Goal: Transaction & Acquisition: Download file/media

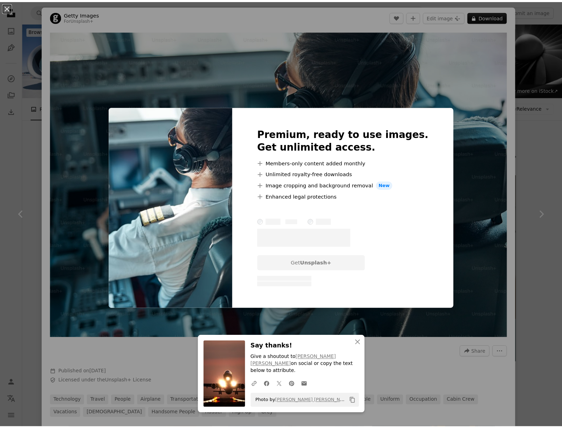
scroll to position [1518, 0]
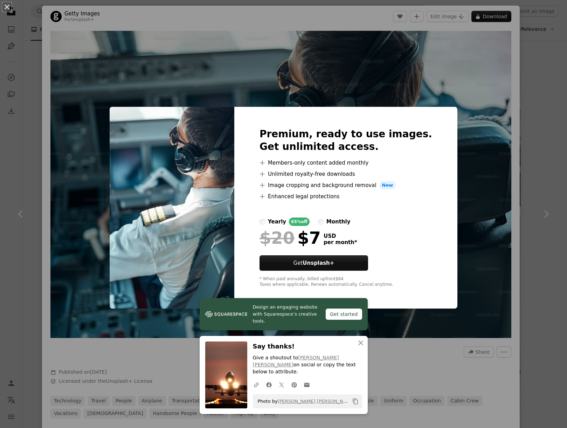
click at [508, 134] on div "An X shape Design an engaging website with Squarespace’s creative tools. Get st…" at bounding box center [283, 214] width 567 height 428
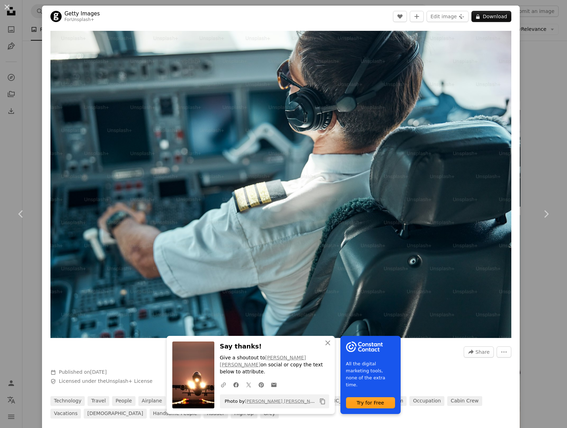
click at [538, 147] on div "An X shape Chevron left Chevron right An X shape Close Say thanks! Give a shout…" at bounding box center [283, 214] width 567 height 428
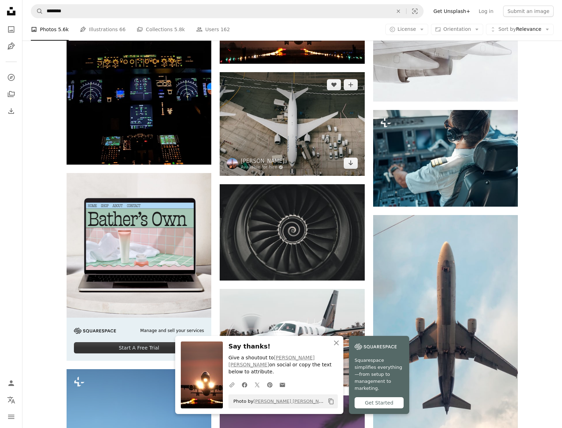
click at [298, 124] on img at bounding box center [292, 123] width 145 height 103
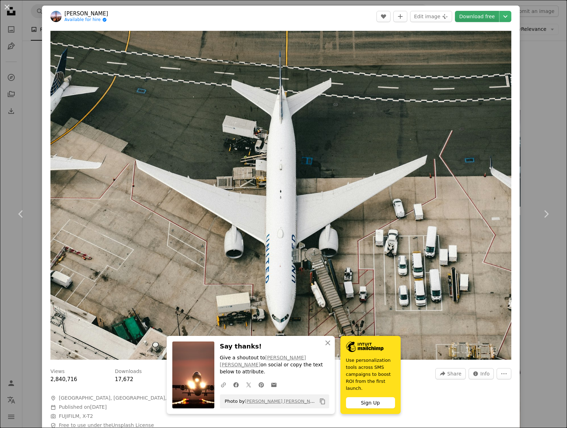
click at [478, 18] on link "Download free" at bounding box center [477, 16] width 44 height 11
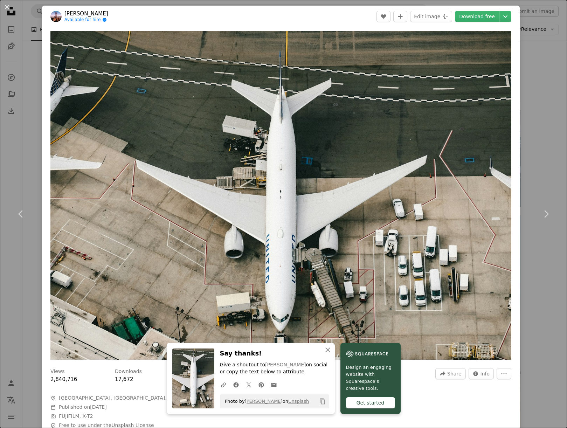
click at [538, 55] on div "An X shape Chevron left Chevron right An X shape Close Say thanks! Give a shout…" at bounding box center [283, 214] width 567 height 428
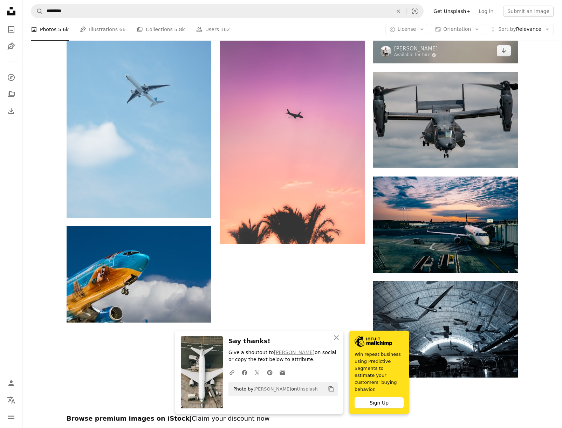
scroll to position [1752, 0]
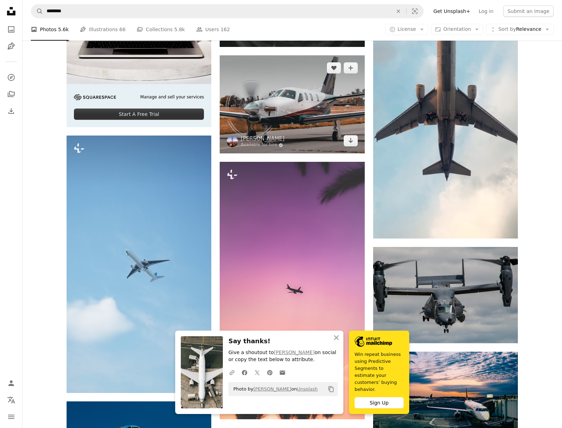
click at [303, 98] on img at bounding box center [292, 104] width 145 height 98
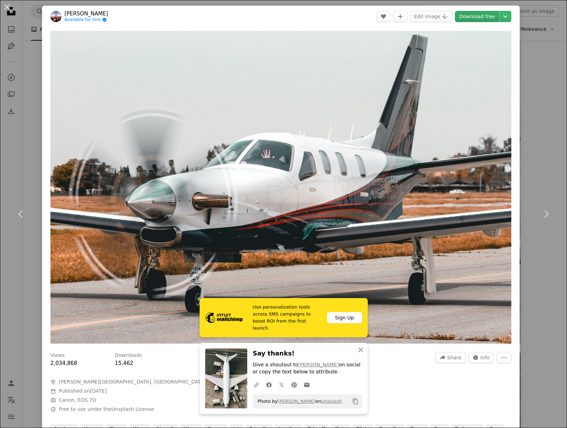
click at [478, 13] on link "Download free" at bounding box center [477, 16] width 44 height 11
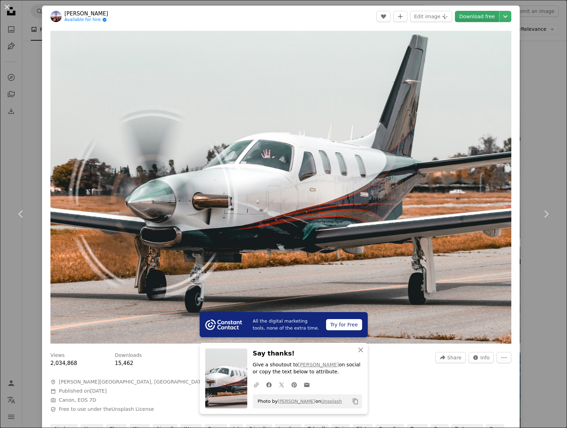
click at [487, 14] on link "Download free" at bounding box center [477, 16] width 44 height 11
click at [535, 138] on div "An X shape Chevron left Chevron right All the digital marketing tools, none of …" at bounding box center [283, 214] width 567 height 428
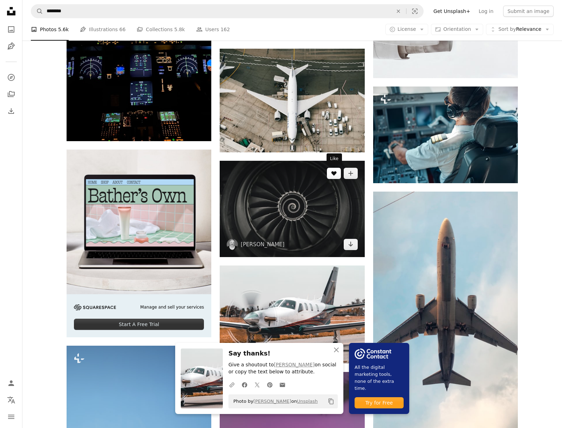
scroll to position [1401, 0]
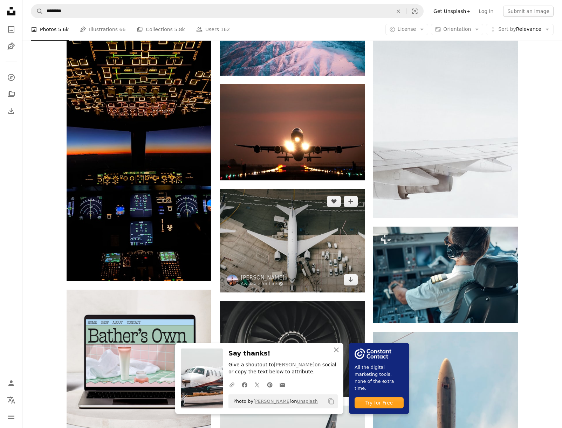
click at [330, 230] on img at bounding box center [292, 240] width 145 height 103
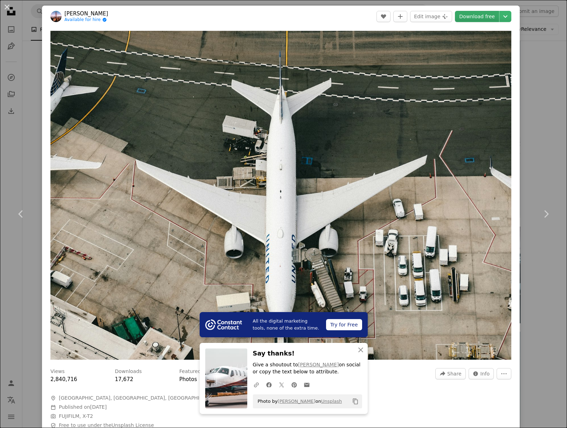
click at [477, 15] on link "Download free" at bounding box center [477, 16] width 44 height 11
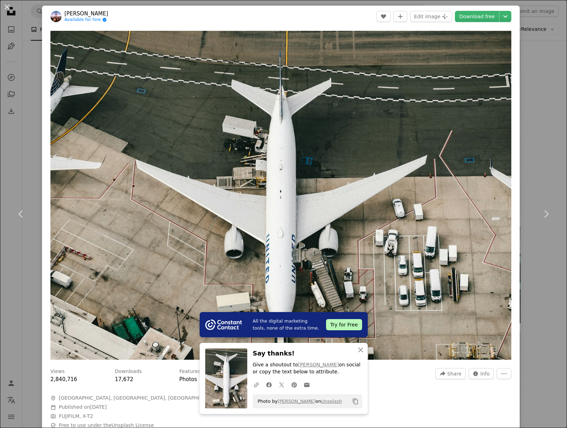
click at [532, 60] on div "An X shape Chevron left Chevron right All the digital marketing tools, none of …" at bounding box center [283, 214] width 567 height 428
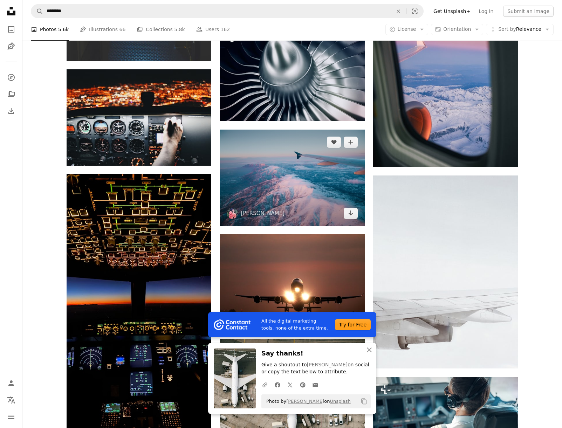
scroll to position [1285, 0]
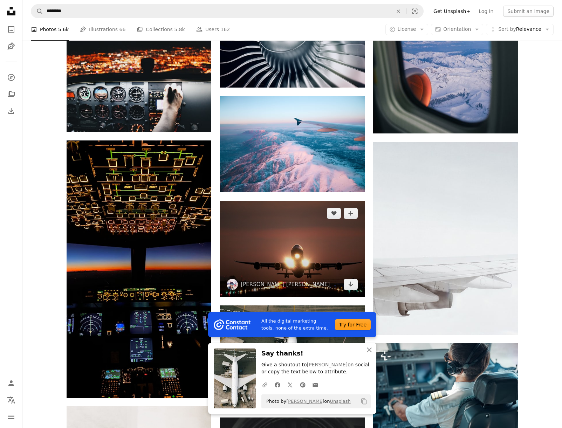
click at [304, 237] on img at bounding box center [292, 249] width 145 height 96
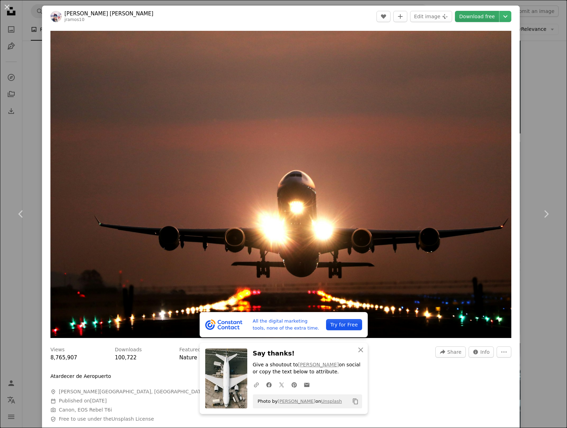
click at [483, 17] on link "Download free" at bounding box center [477, 16] width 44 height 11
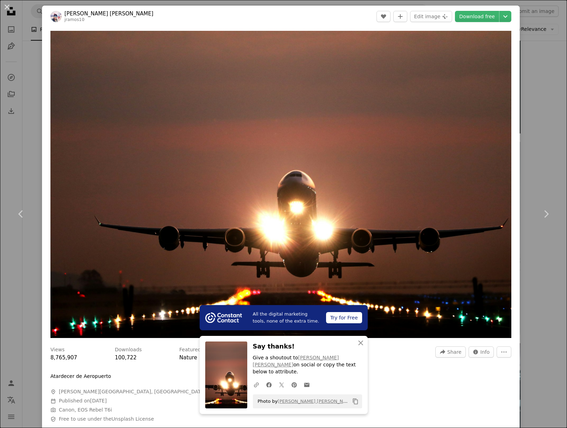
click at [537, 68] on div "An X shape Chevron left Chevron right All the digital marketing tools, none of …" at bounding box center [283, 214] width 567 height 428
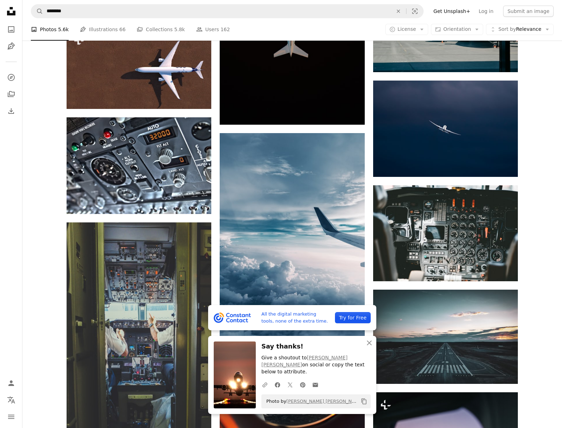
scroll to position [817, 0]
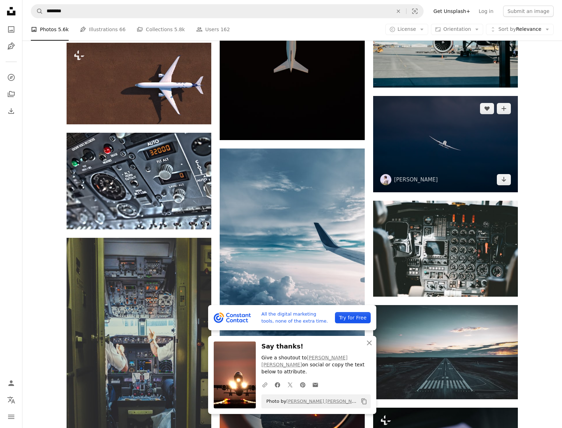
click at [450, 165] on img at bounding box center [445, 144] width 145 height 96
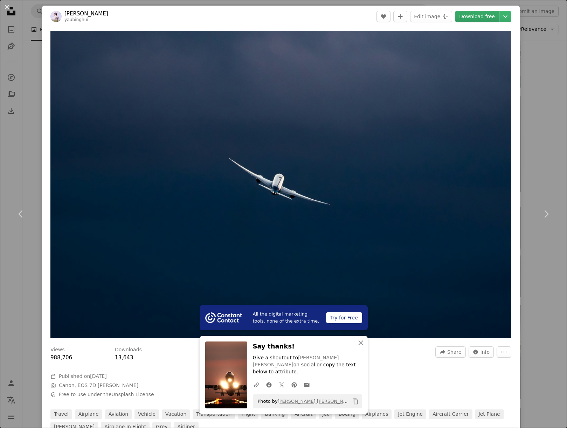
click at [484, 16] on link "Download free" at bounding box center [477, 16] width 44 height 11
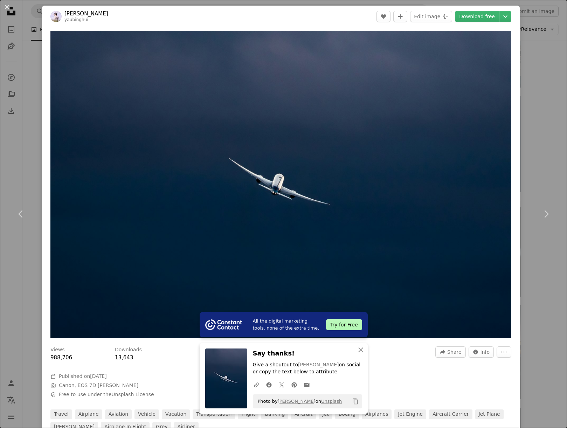
click at [530, 68] on div "An X shape Chevron left Chevron right All the digital marketing tools, none of …" at bounding box center [283, 214] width 567 height 428
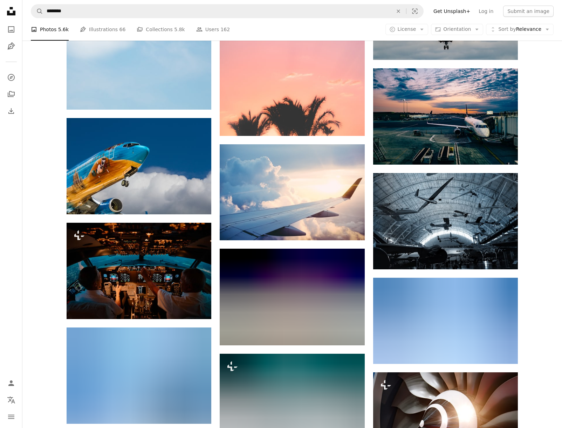
scroll to position [2044, 0]
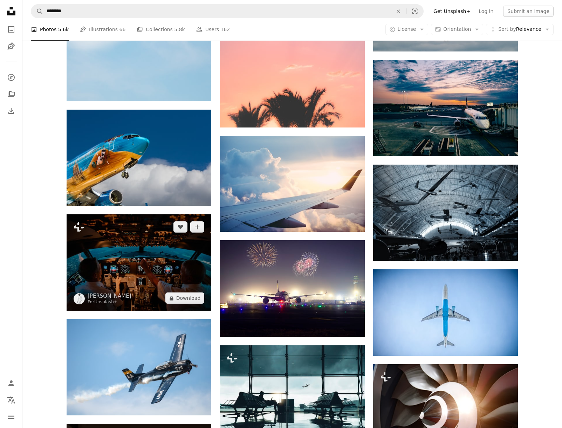
click at [136, 255] on img at bounding box center [139, 262] width 145 height 96
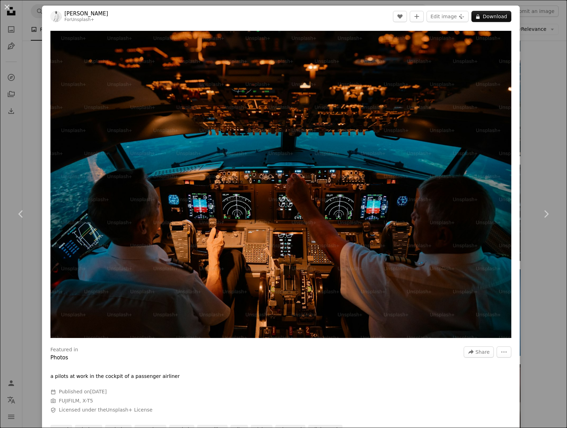
click at [530, 87] on div "An X shape Chevron left Chevron right [PERSON_NAME] For Unsplash+ A heart A plu…" at bounding box center [283, 214] width 567 height 428
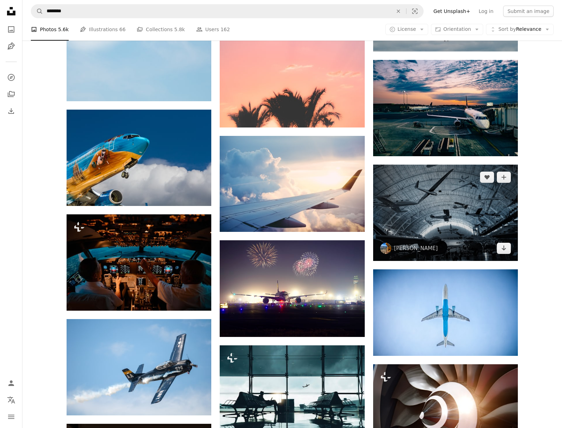
click at [453, 227] on img at bounding box center [445, 213] width 145 height 96
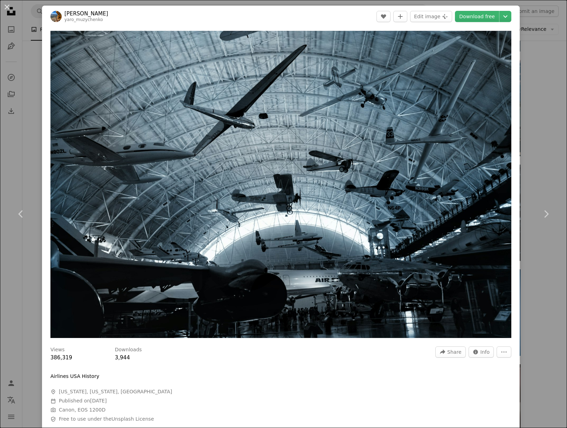
click at [529, 175] on div "An X shape Chevron left Chevron right [PERSON_NAME] yaro_muzychenko A heart A p…" at bounding box center [283, 214] width 567 height 428
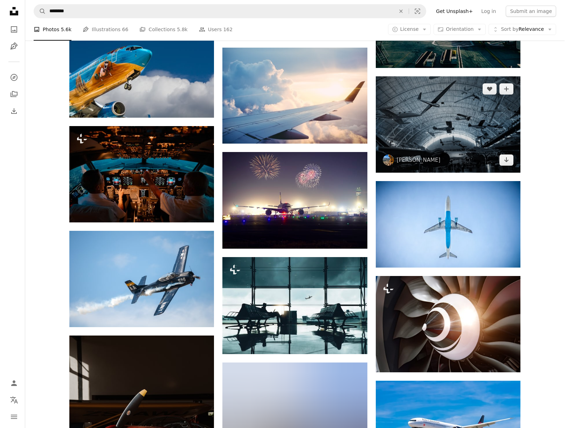
scroll to position [2161, 0]
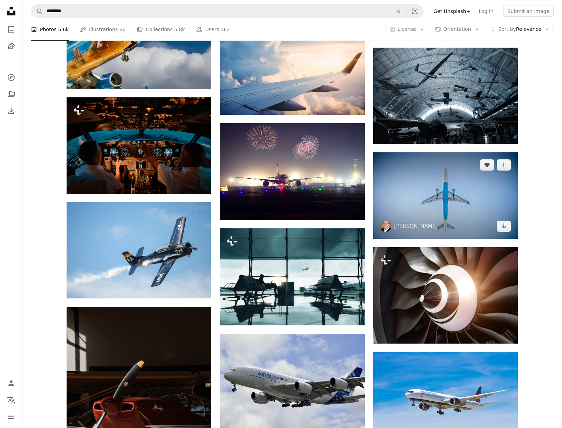
click at [454, 193] on img at bounding box center [445, 195] width 145 height 86
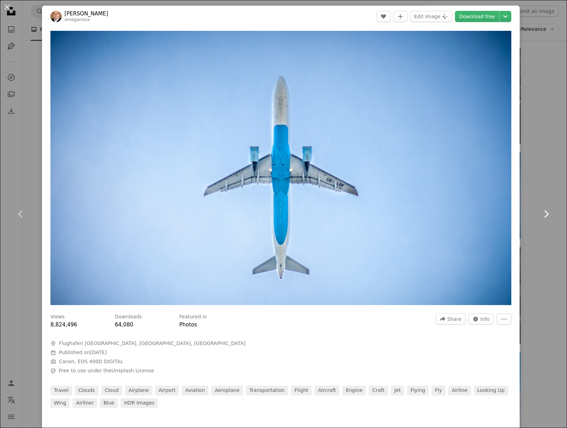
click at [530, 187] on link "Chevron right" at bounding box center [546, 213] width 42 height 67
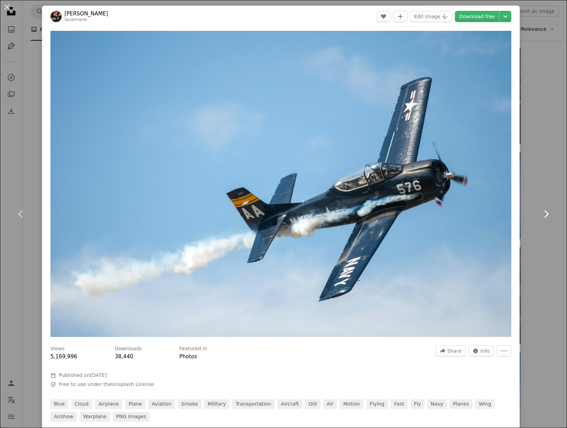
click at [538, 182] on link "Chevron right" at bounding box center [546, 213] width 42 height 67
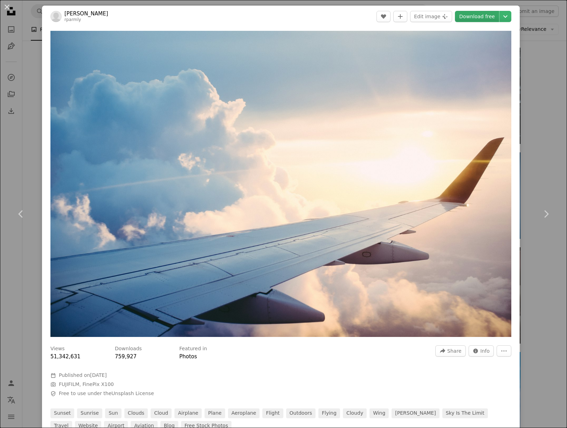
click at [481, 16] on link "Download free" at bounding box center [477, 16] width 44 height 11
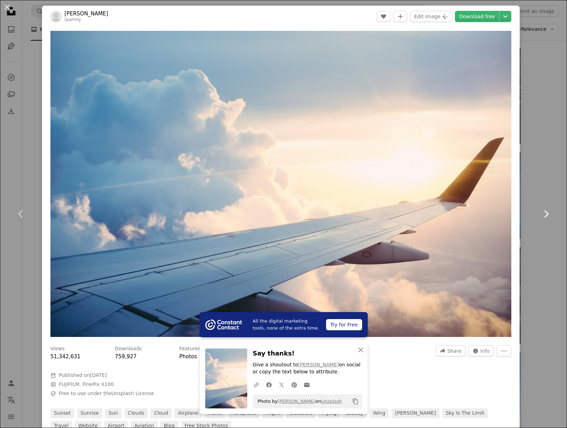
click at [537, 181] on link "Chevron right" at bounding box center [546, 213] width 42 height 67
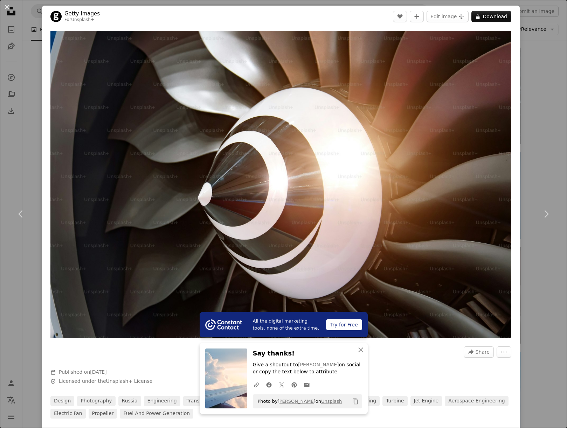
click at [546, 94] on div "An X shape Chevron left Chevron right All the digital marketing tools, none of …" at bounding box center [283, 214] width 567 height 428
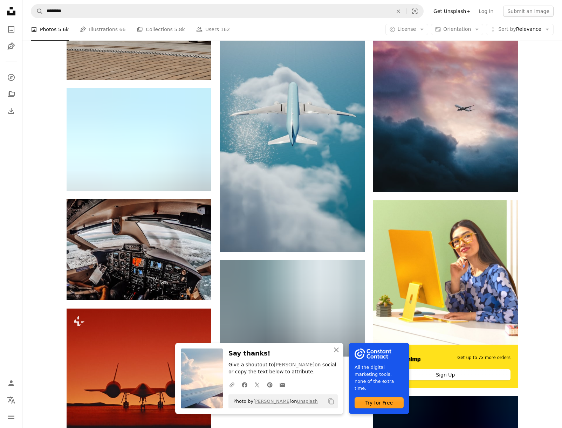
scroll to position [2686, 0]
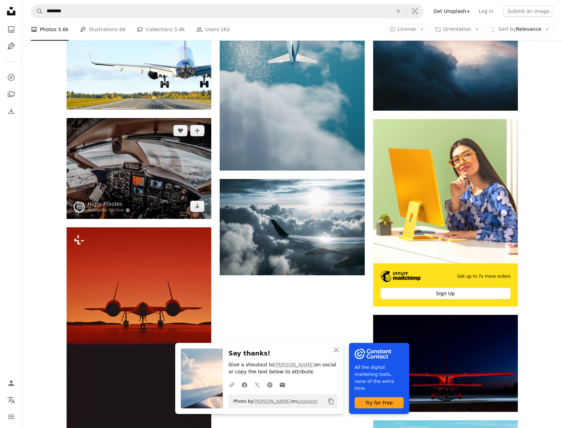
click at [162, 178] on img at bounding box center [139, 168] width 145 height 101
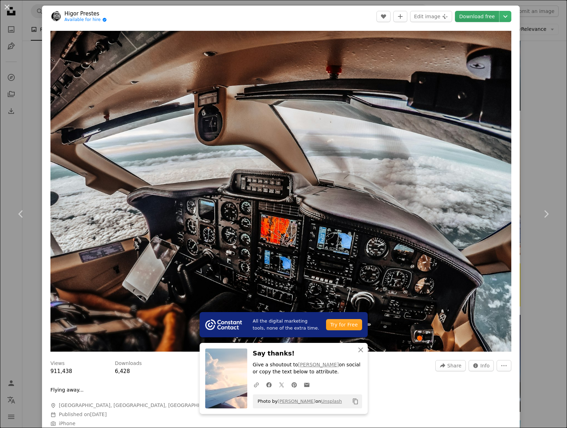
click at [483, 15] on link "Download free" at bounding box center [477, 16] width 44 height 11
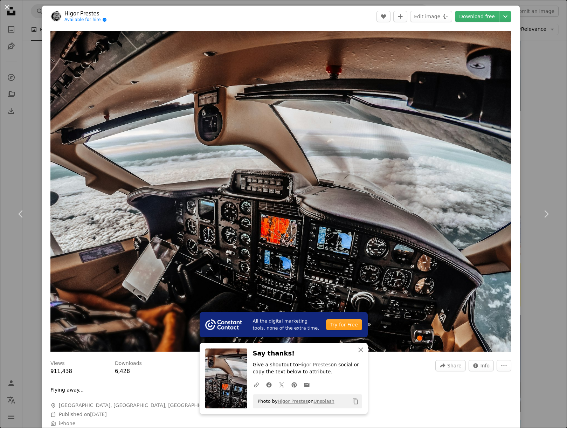
click at [543, 164] on div "An X shape Chevron left Chevron right All the digital marketing tools, none of …" at bounding box center [283, 214] width 567 height 428
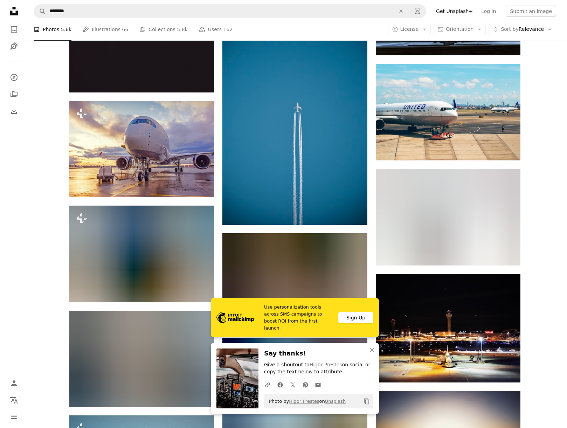
scroll to position [3212, 0]
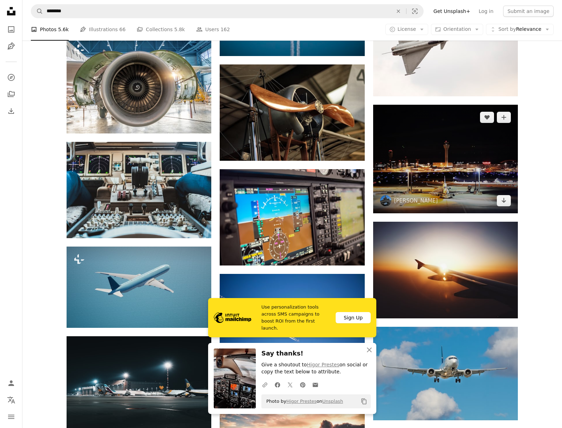
click at [458, 166] on img at bounding box center [445, 159] width 145 height 109
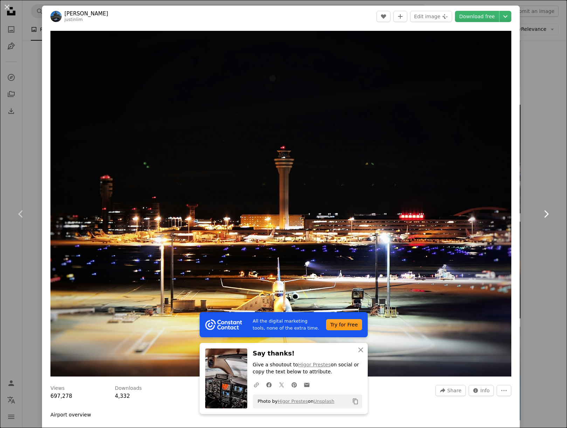
click at [549, 211] on link "Chevron right" at bounding box center [546, 213] width 42 height 67
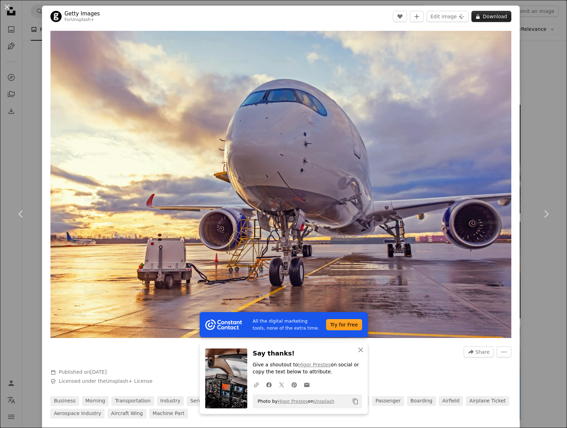
click at [479, 16] on button "A lock Download" at bounding box center [492, 16] width 40 height 11
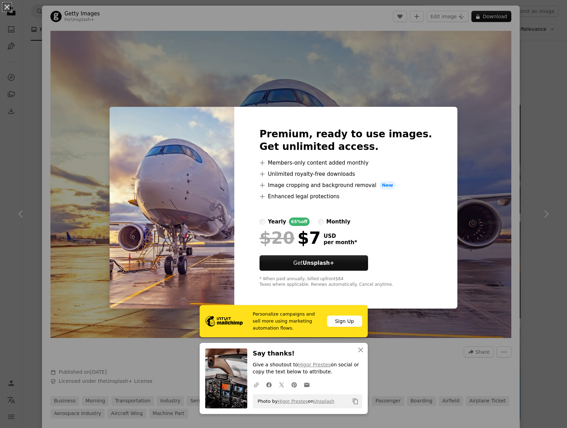
click at [535, 260] on div "An X shape Personalize campaigns and sell more using marketing automation flows…" at bounding box center [283, 214] width 567 height 428
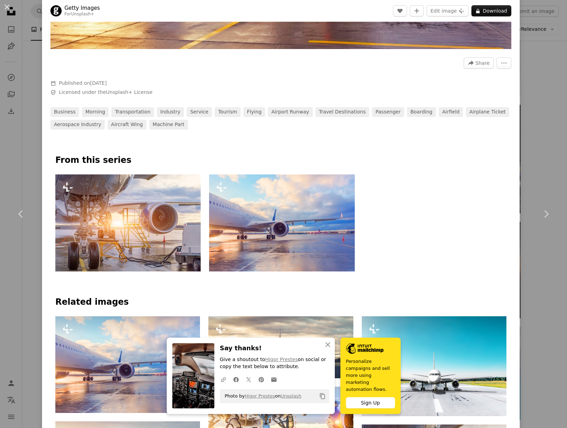
scroll to position [292, 0]
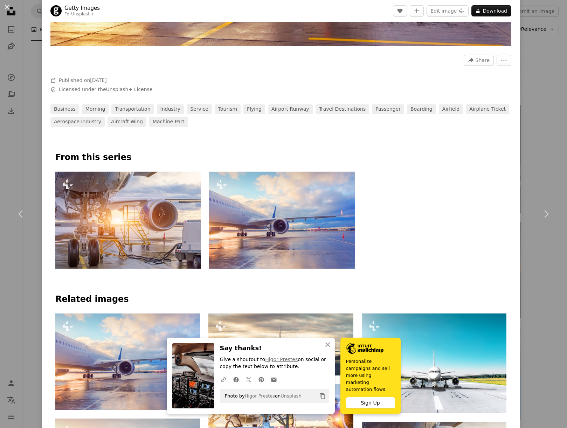
click at [242, 217] on img at bounding box center [282, 220] width 146 height 97
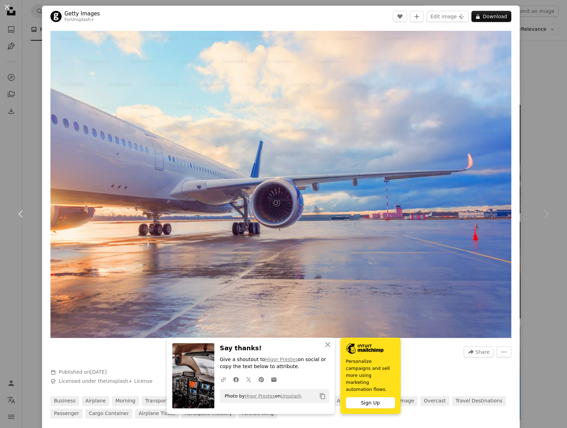
click at [524, 59] on div "An X shape Chevron left Chevron right An X shape Close Say thanks! Give a shout…" at bounding box center [283, 214] width 567 height 428
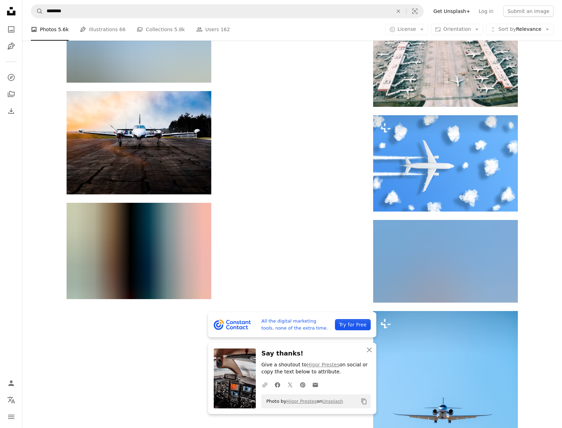
scroll to position [3679, 0]
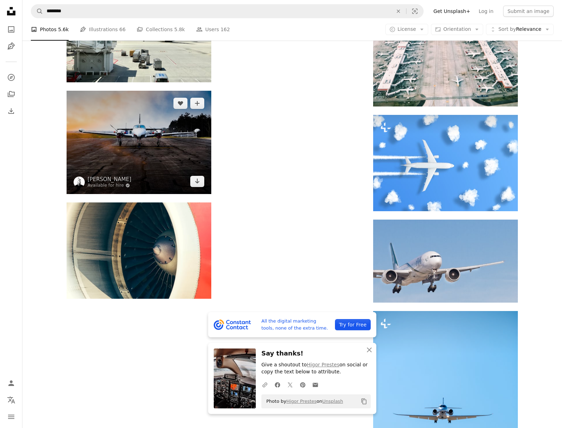
click at [153, 145] on img at bounding box center [139, 142] width 145 height 103
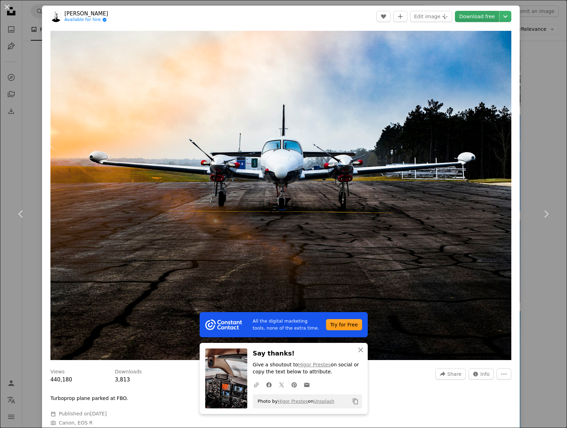
click at [476, 15] on link "Download free" at bounding box center [477, 16] width 44 height 11
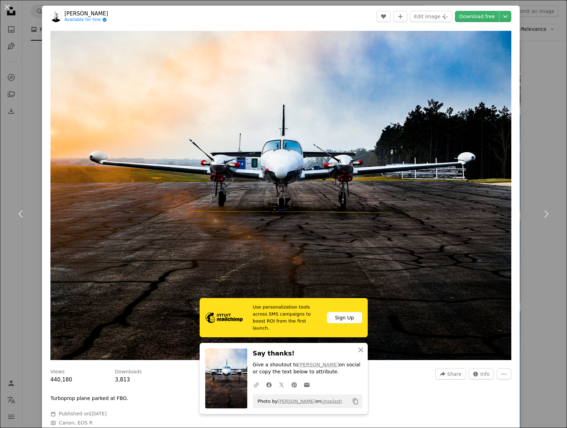
click at [540, 131] on div "An X shape Chevron left Chevron right Use personalization tools across SMS camp…" at bounding box center [283, 214] width 567 height 428
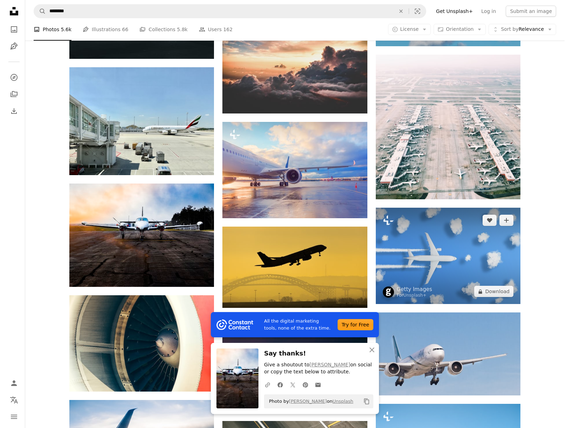
scroll to position [3562, 0]
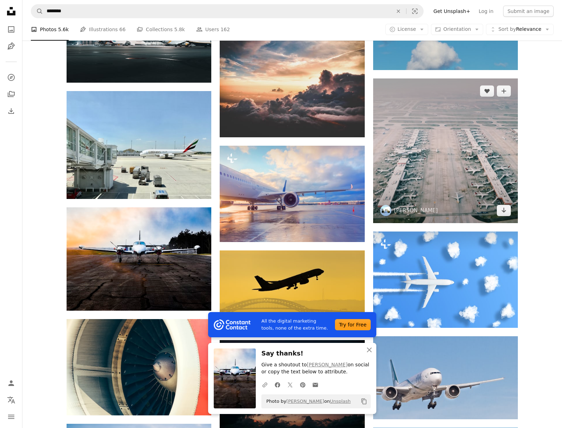
click at [458, 161] on img at bounding box center [445, 150] width 145 height 145
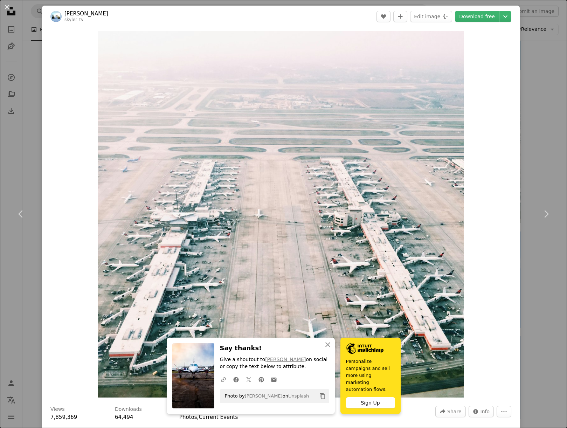
click at [541, 133] on div "An X shape Chevron left Chevron right An X shape Close Say thanks! Give a shout…" at bounding box center [283, 214] width 567 height 428
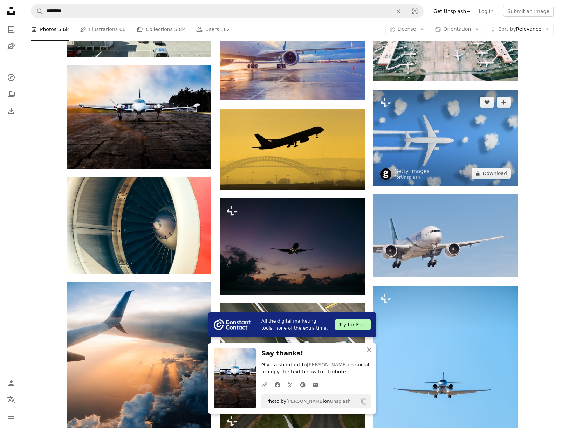
scroll to position [3737, 0]
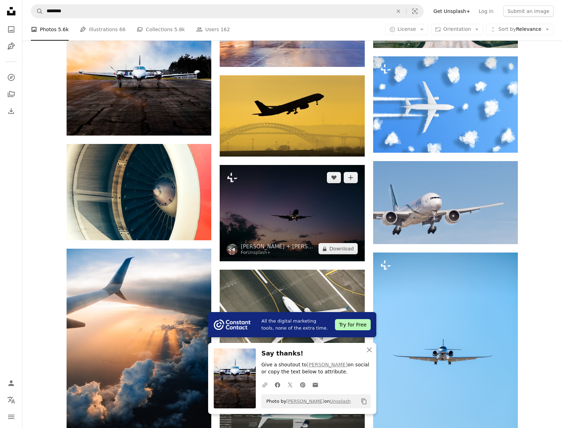
click at [295, 198] on img at bounding box center [292, 213] width 145 height 96
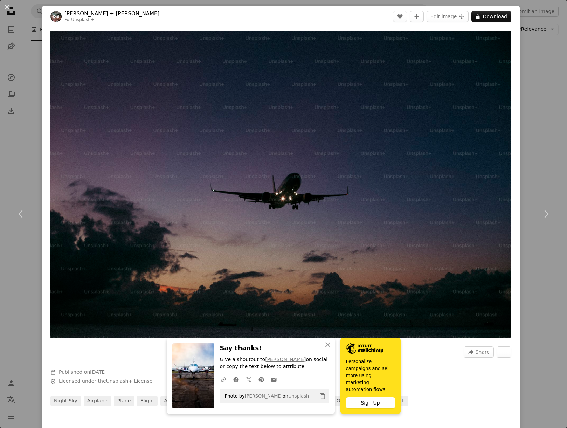
click at [540, 159] on div "An X shape Chevron left Chevron right An X shape Close Say thanks! Give a shout…" at bounding box center [283, 214] width 567 height 428
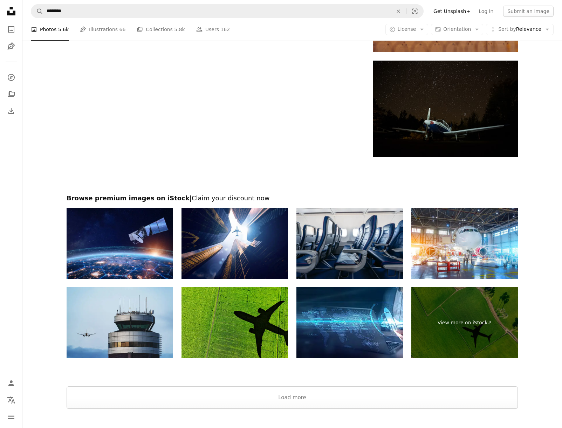
scroll to position [4958, 0]
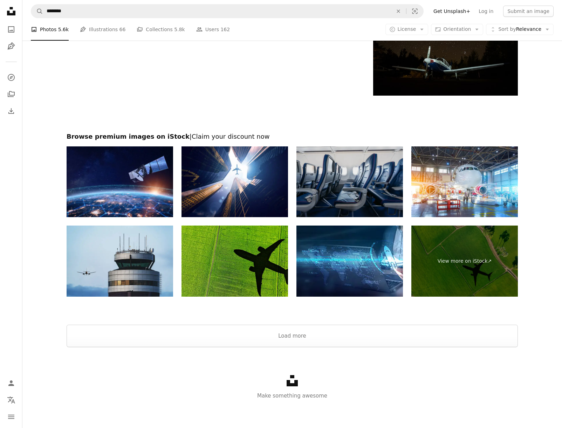
click at [350, 173] on img at bounding box center [349, 181] width 107 height 71
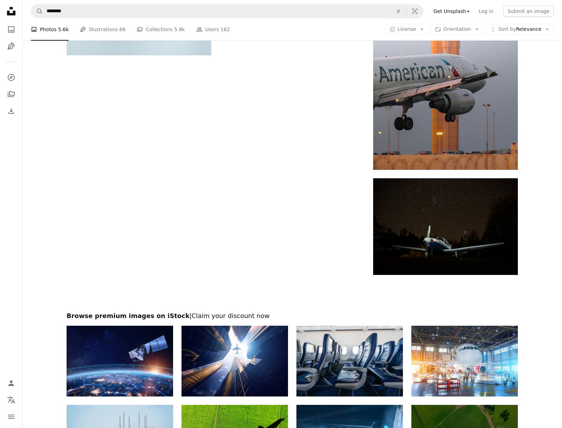
scroll to position [4724, 0]
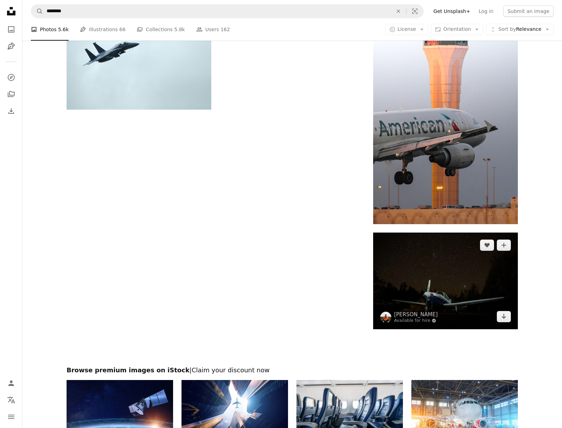
click at [434, 268] on img at bounding box center [445, 281] width 145 height 96
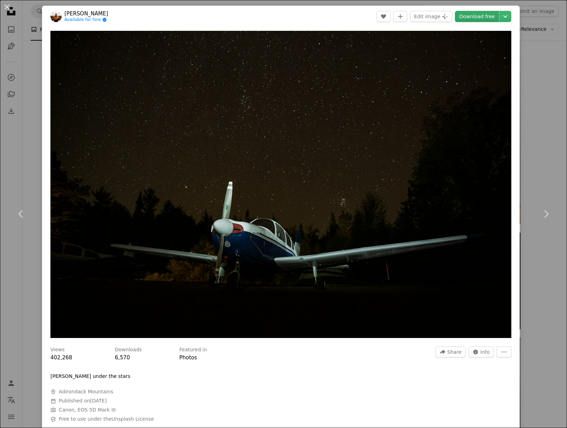
click at [482, 15] on link "Download free" at bounding box center [477, 16] width 44 height 11
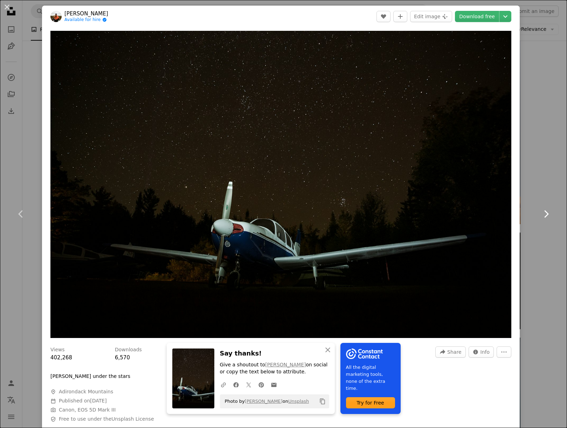
click at [532, 181] on link "Chevron right" at bounding box center [546, 213] width 42 height 67
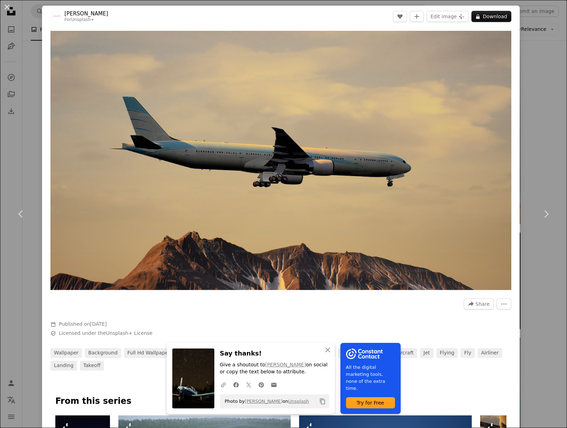
click at [536, 68] on div "An X shape Chevron left Chevron right An X shape Close Say thanks! Give a shout…" at bounding box center [283, 214] width 567 height 428
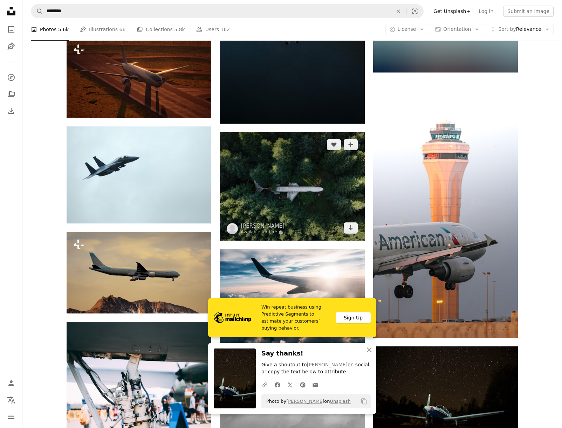
scroll to position [4608, 0]
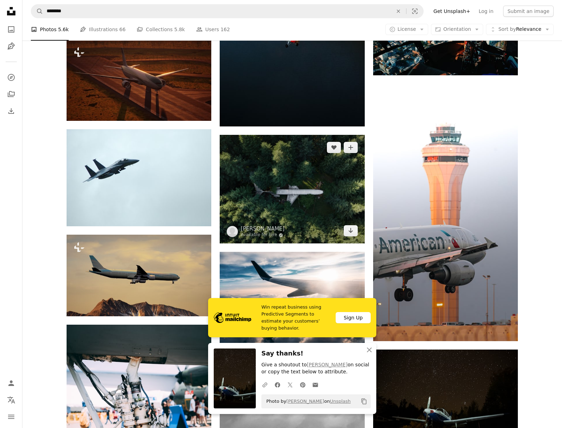
click at [293, 186] on img at bounding box center [292, 189] width 145 height 109
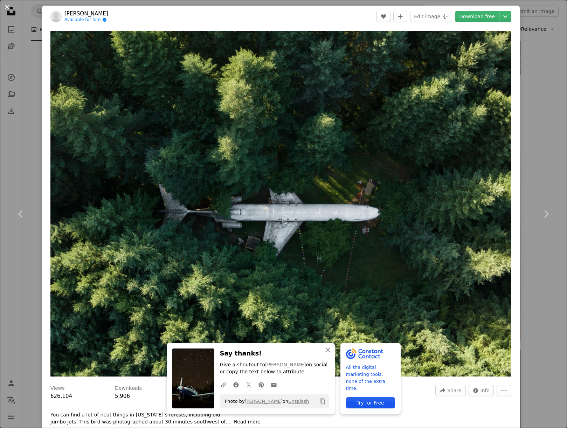
click at [530, 87] on div "An X shape Chevron left Chevron right An X shape Close Say thanks! Give a shout…" at bounding box center [283, 214] width 567 height 428
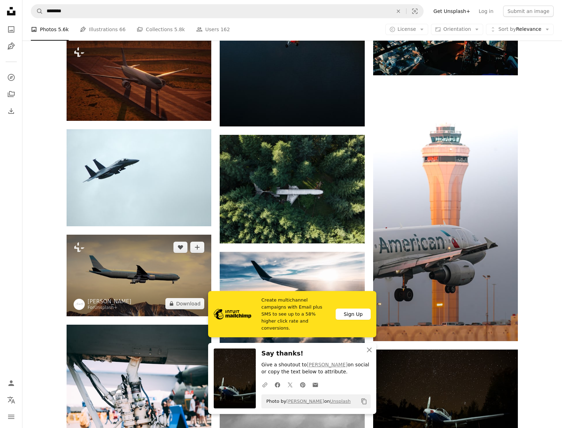
click at [156, 271] on img at bounding box center [139, 275] width 145 height 81
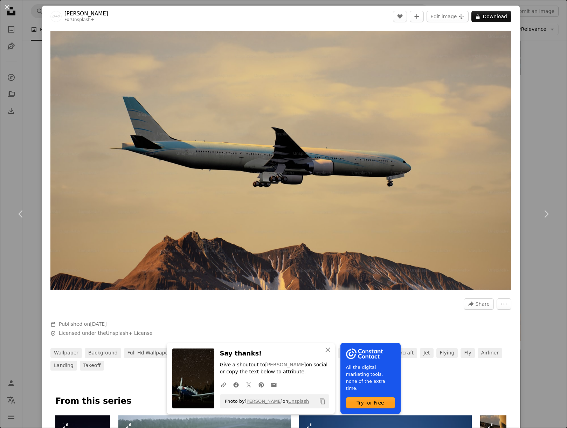
click at [540, 92] on div "An X shape Chevron left Chevron right An X shape Close Say thanks! Give a shout…" at bounding box center [283, 214] width 567 height 428
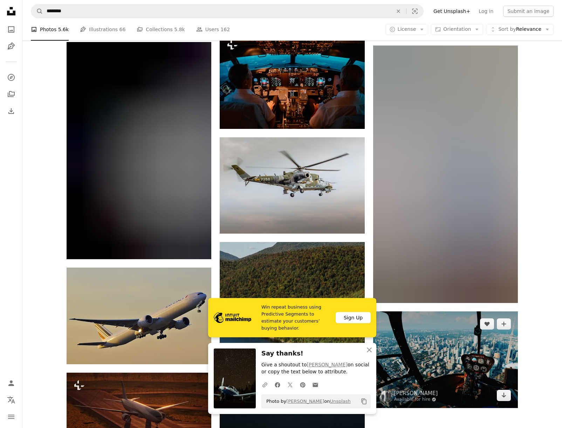
scroll to position [4257, 0]
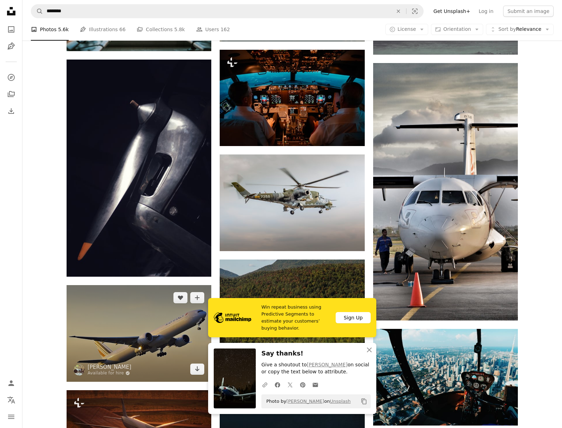
click at [132, 296] on img at bounding box center [139, 333] width 145 height 96
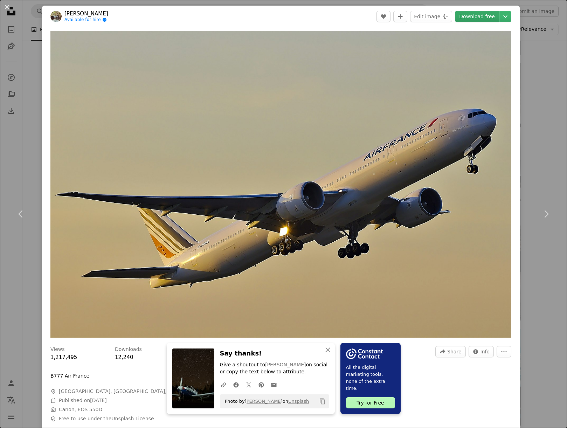
click at [473, 16] on link "Download free" at bounding box center [477, 16] width 44 height 11
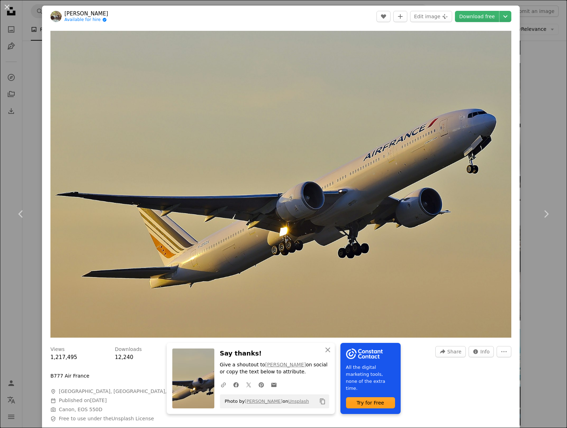
click at [551, 160] on div "An X shape Chevron left Chevron right An X shape Close Say thanks! Give a shout…" at bounding box center [283, 214] width 567 height 428
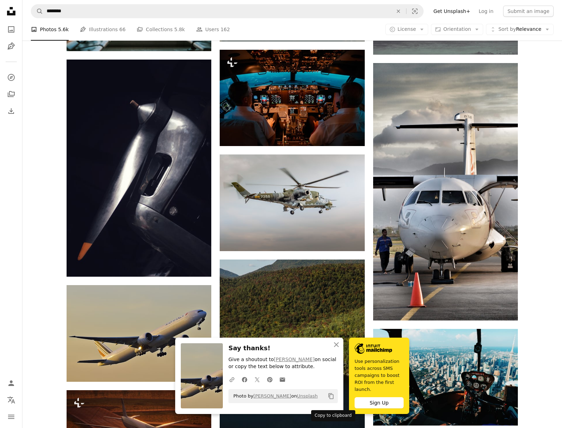
click at [331, 399] on icon "Copy content" at bounding box center [331, 396] width 6 height 6
